Goal: Communication & Community: Share content

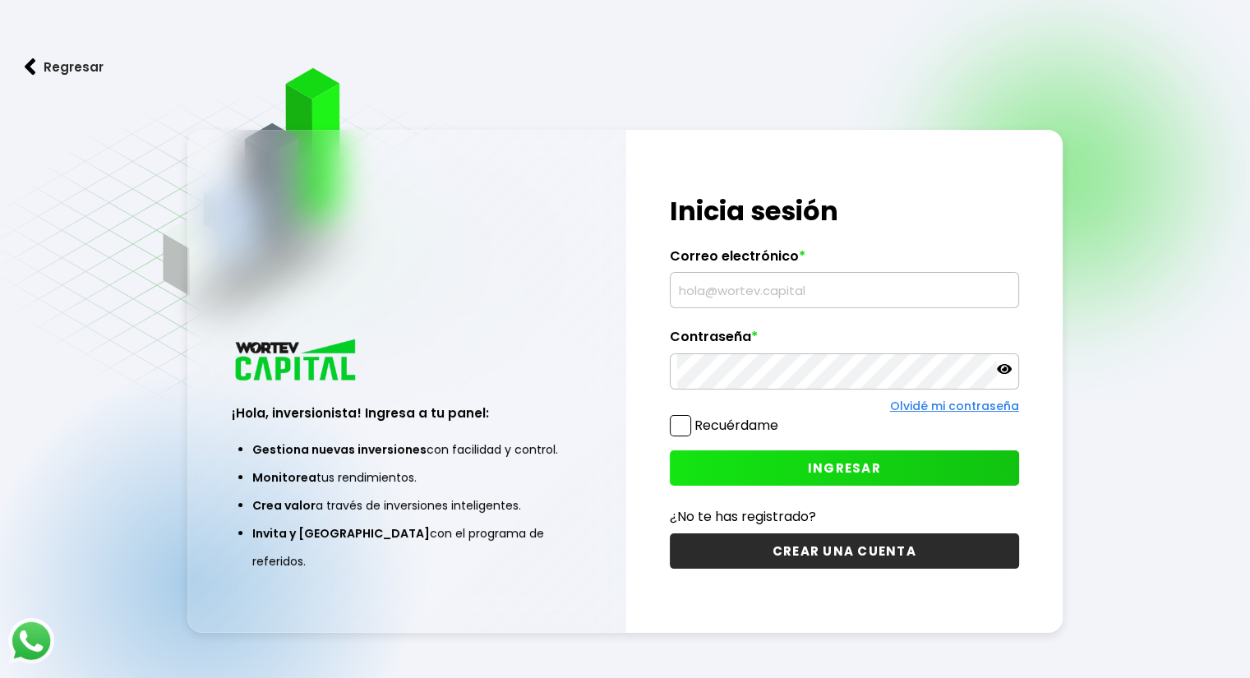
click at [833, 288] on input "text" at bounding box center [844, 290] width 334 height 35
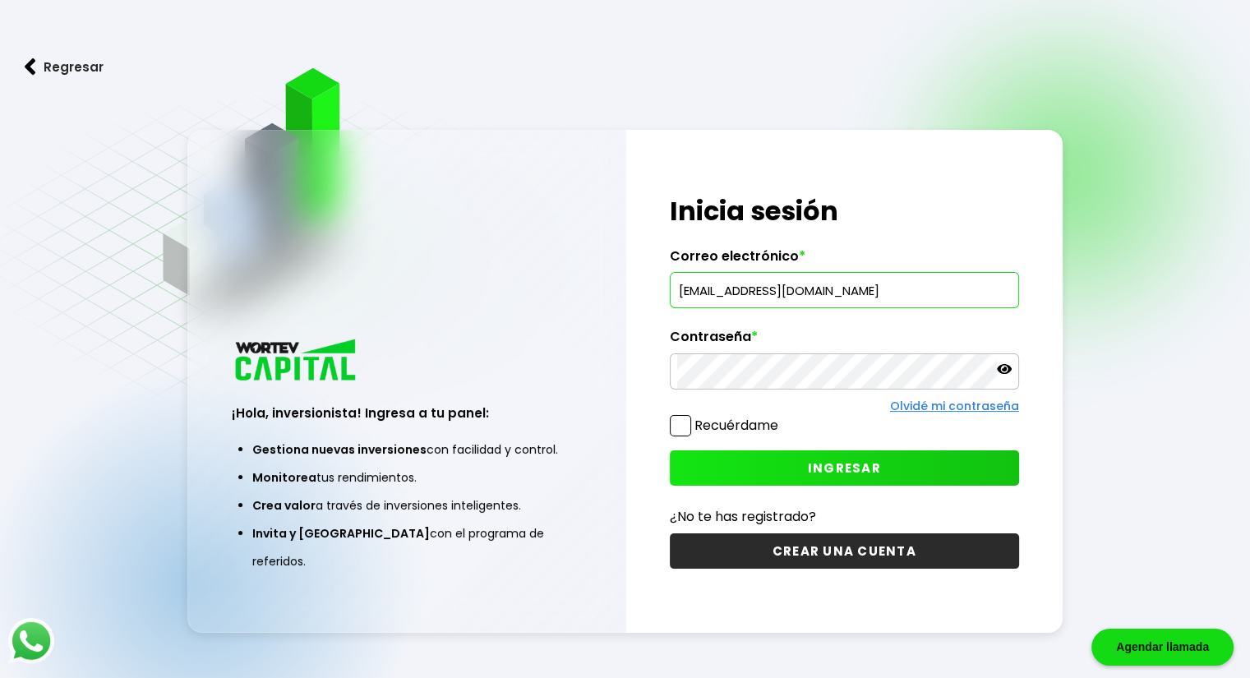
type input "[EMAIL_ADDRESS][DOMAIN_NAME]"
click at [851, 471] on span "INGRESAR" at bounding box center [844, 467] width 73 height 17
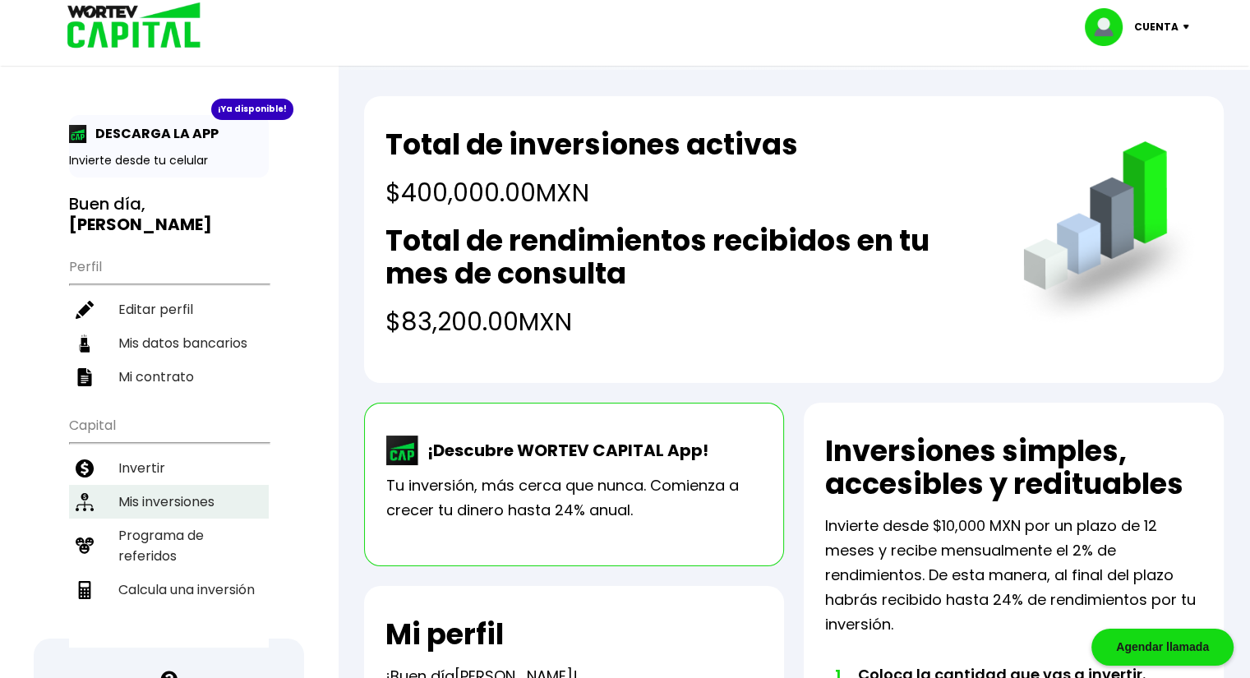
click at [238, 485] on li "Mis inversiones" at bounding box center [169, 502] width 200 height 34
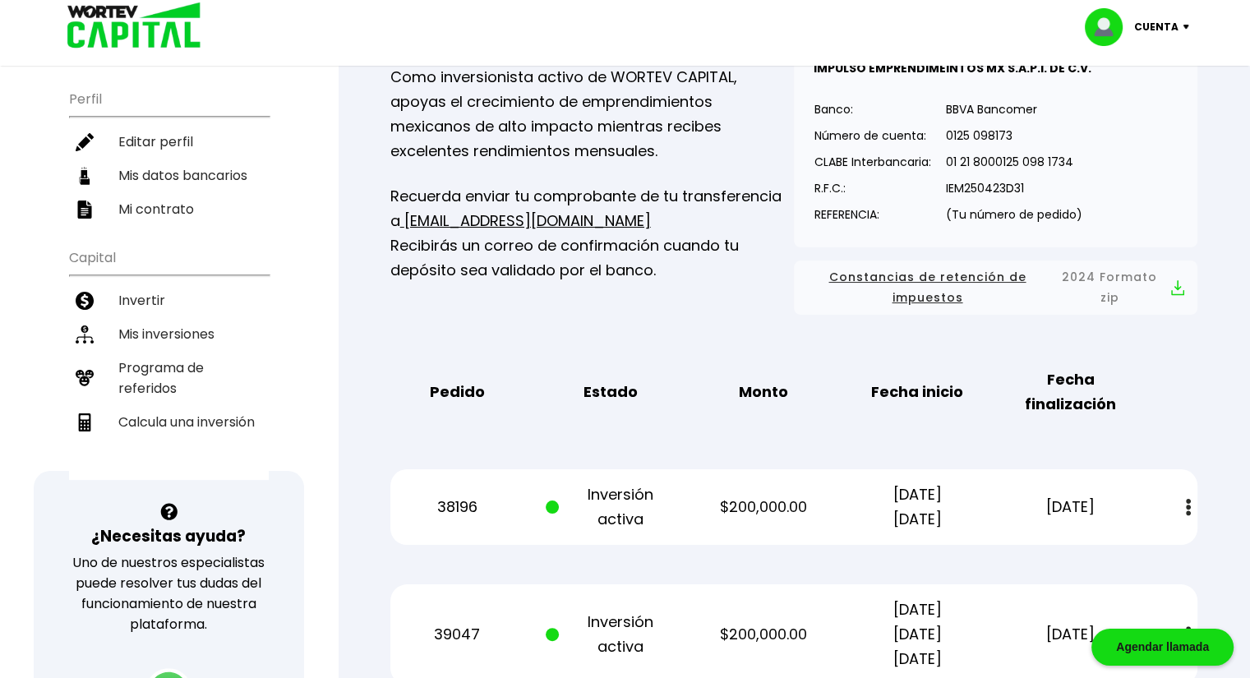
scroll to position [109, 0]
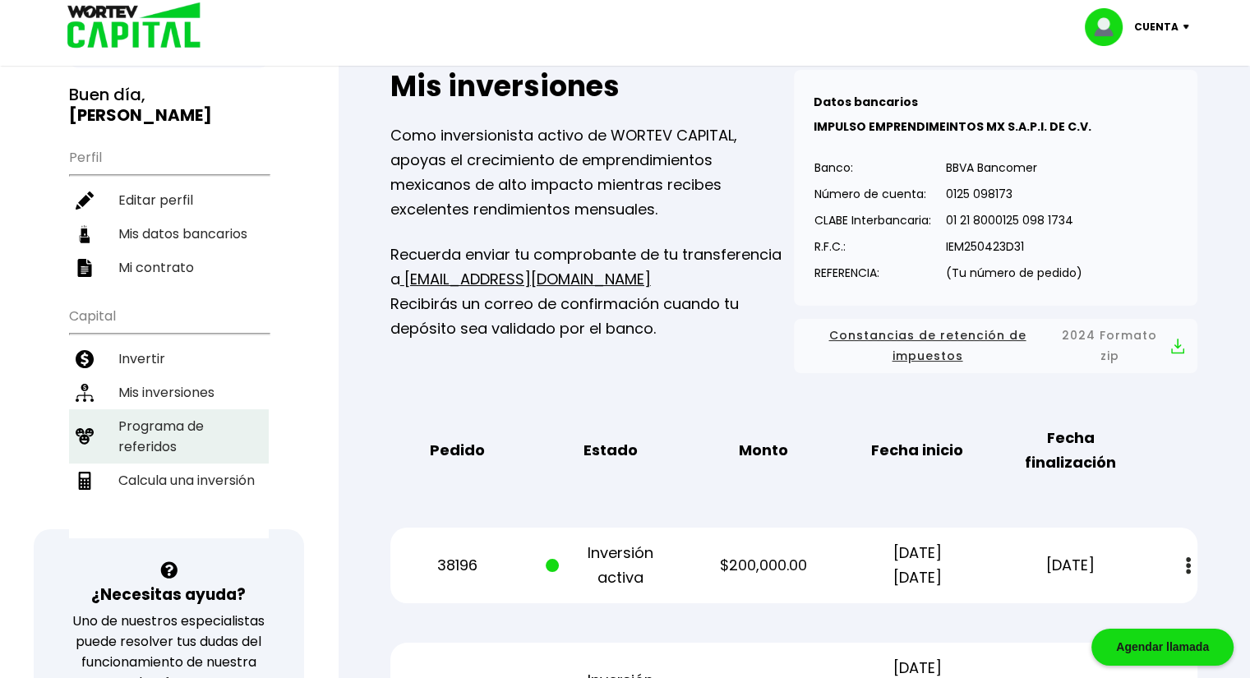
click at [220, 409] on li "Programa de referidos" at bounding box center [169, 436] width 200 height 54
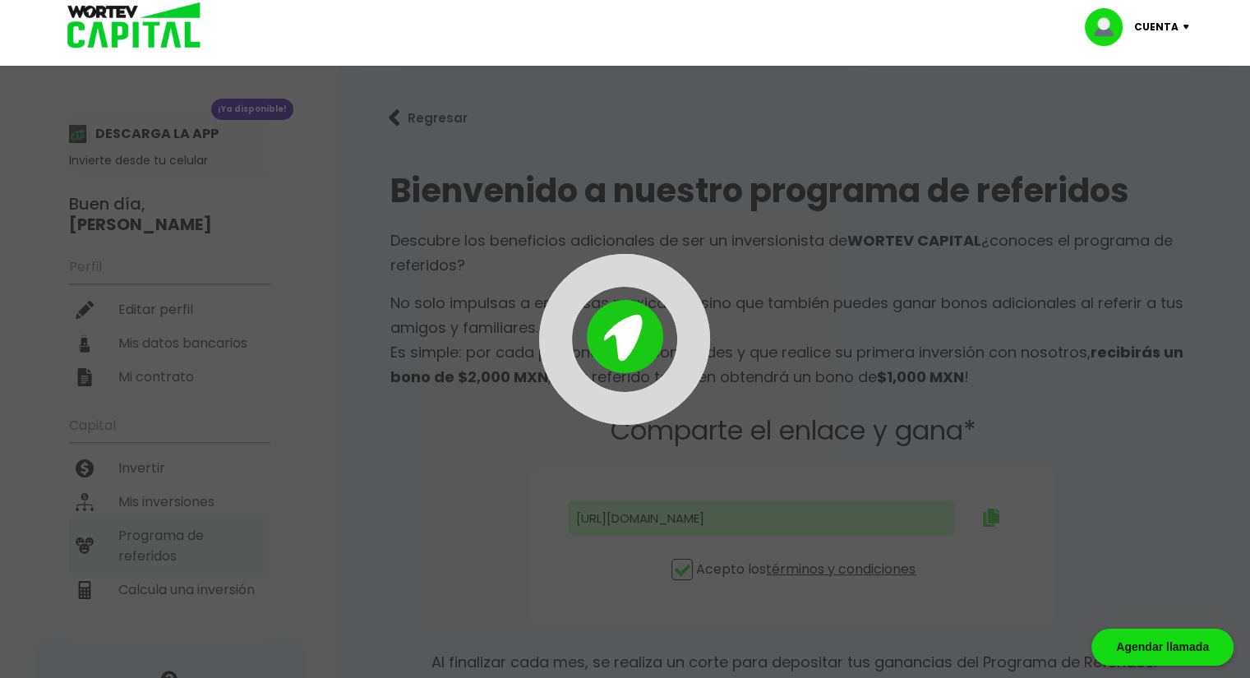
type input "[URL][DOMAIN_NAME]"
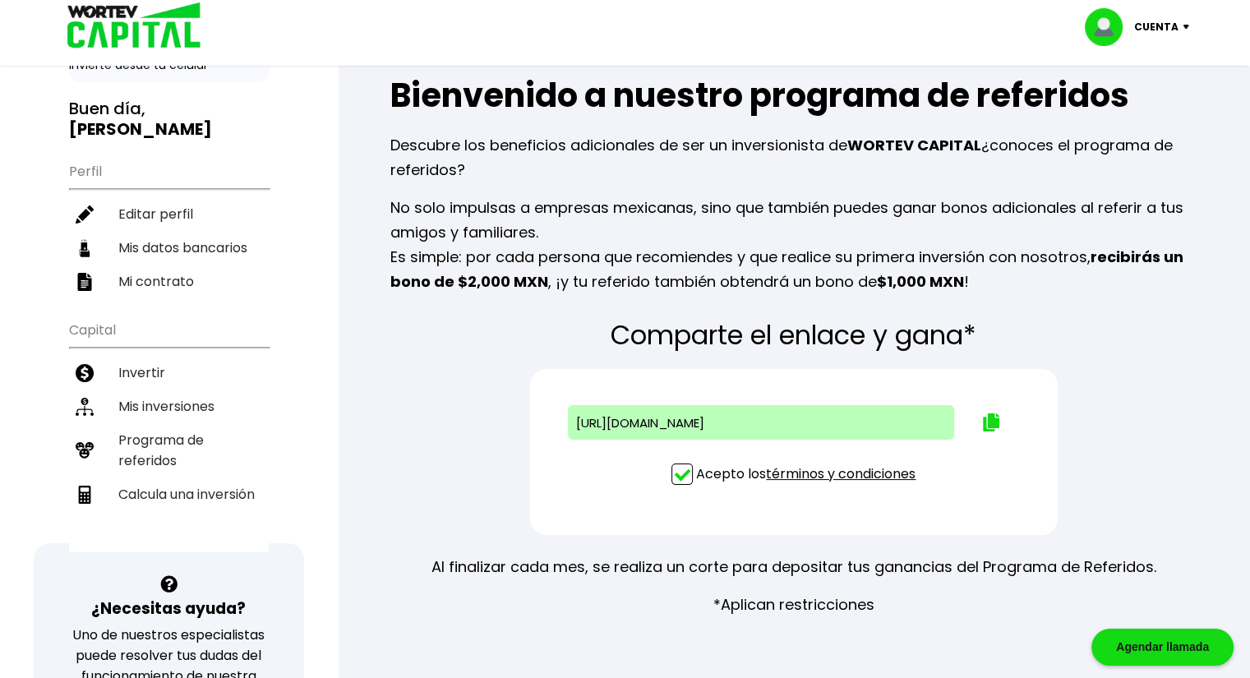
scroll to position [82, 0]
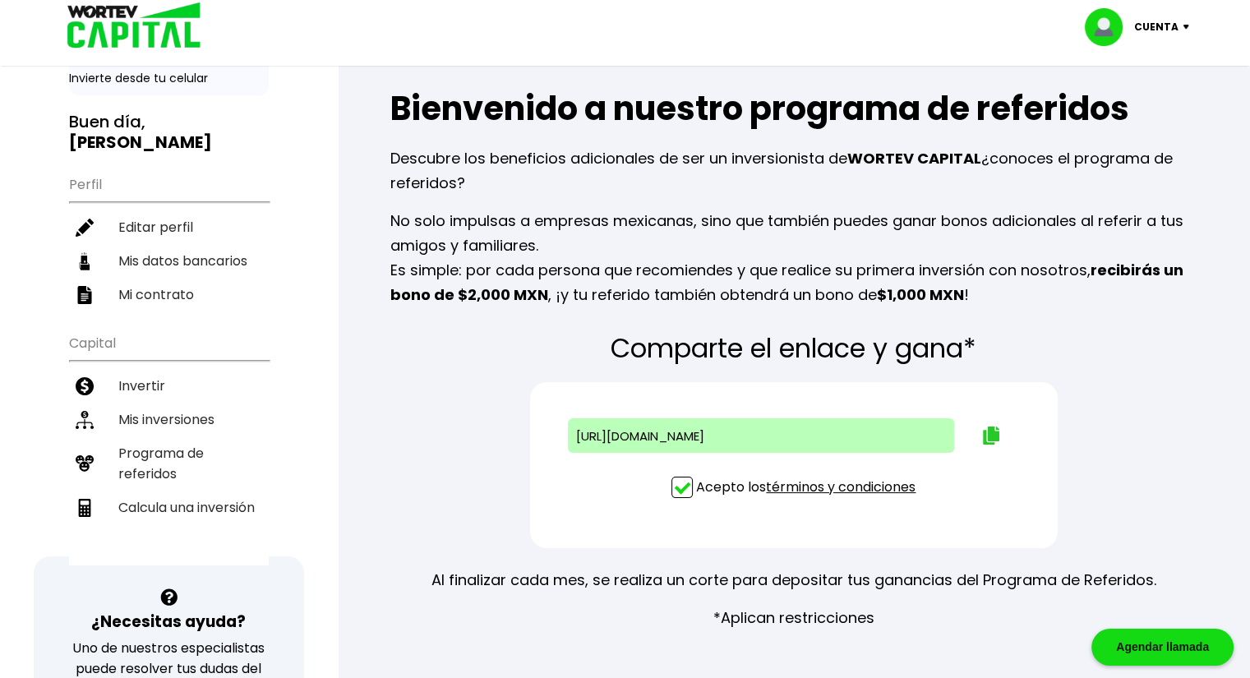
click at [993, 434] on img at bounding box center [991, 436] width 16 height 18
click at [991, 430] on img at bounding box center [991, 436] width 16 height 18
